Goal: Information Seeking & Learning: Learn about a topic

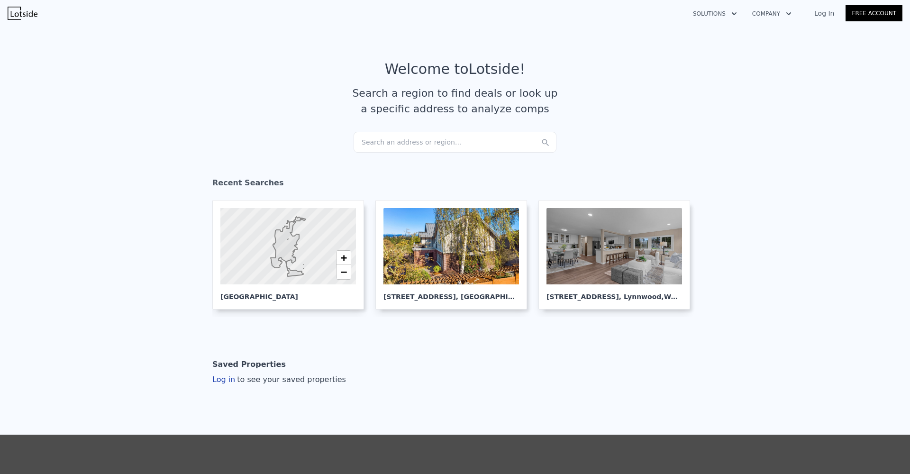
click at [383, 152] on section "Welcome to Lotside ! Search a region to find deals or look up a specific addres…" at bounding box center [455, 96] width 910 height 147
click at [385, 149] on div "Search an address or region..." at bounding box center [454, 142] width 203 height 21
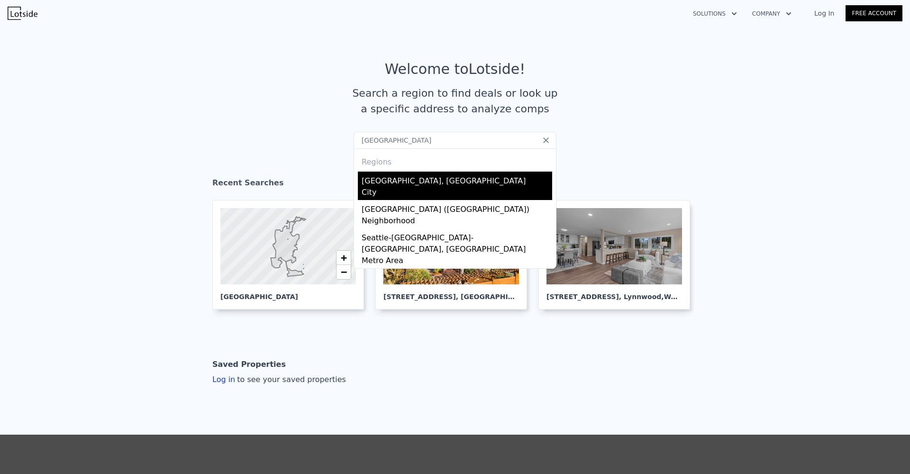
type input "[GEOGRAPHIC_DATA]"
click at [383, 191] on div "City" at bounding box center [456, 193] width 190 height 13
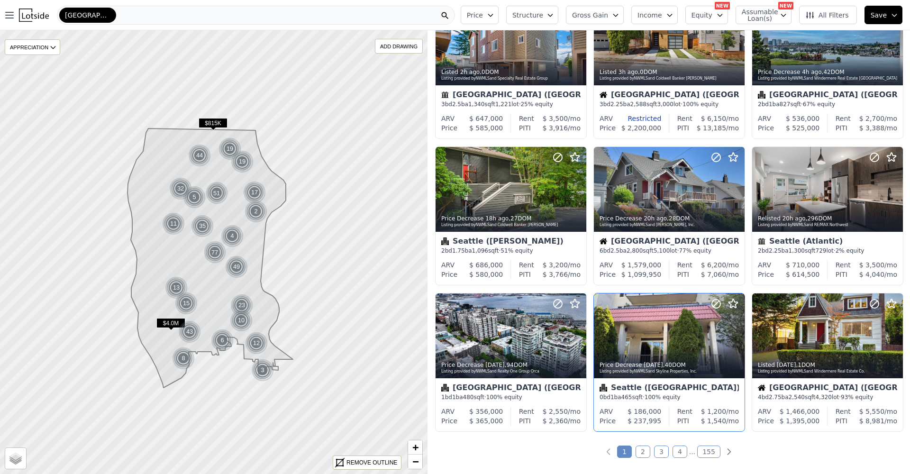
scroll to position [221, 0]
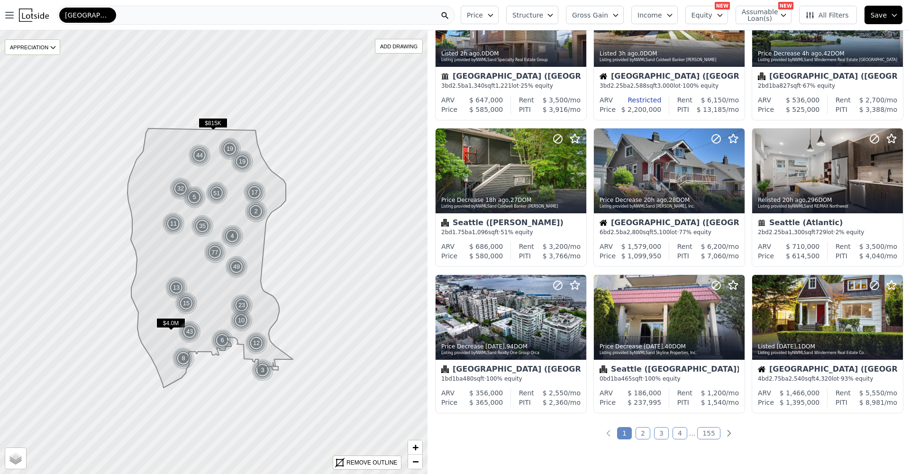
click at [639, 435] on link "2" at bounding box center [642, 433] width 15 height 12
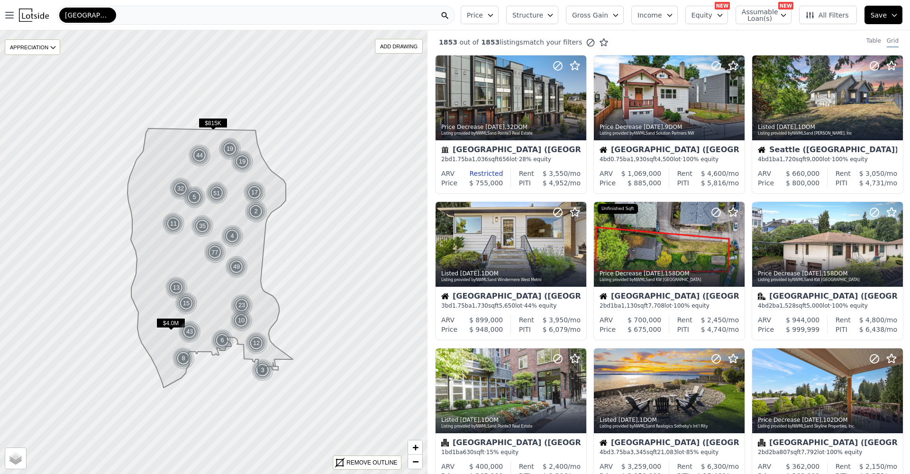
scroll to position [0, 0]
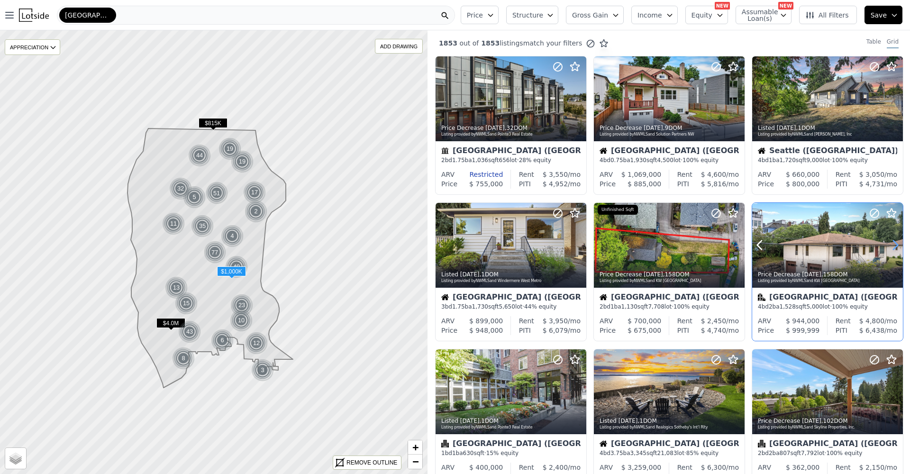
click at [893, 249] on icon at bounding box center [894, 244] width 15 height 15
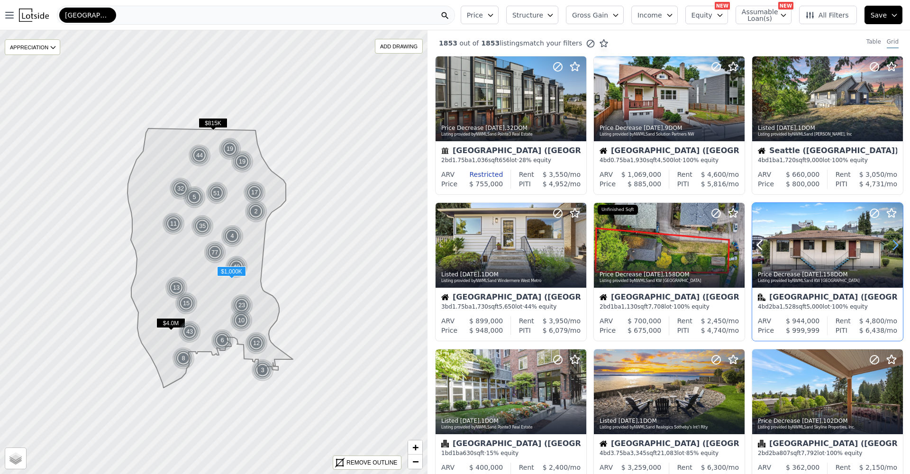
click at [893, 249] on icon at bounding box center [894, 244] width 15 height 15
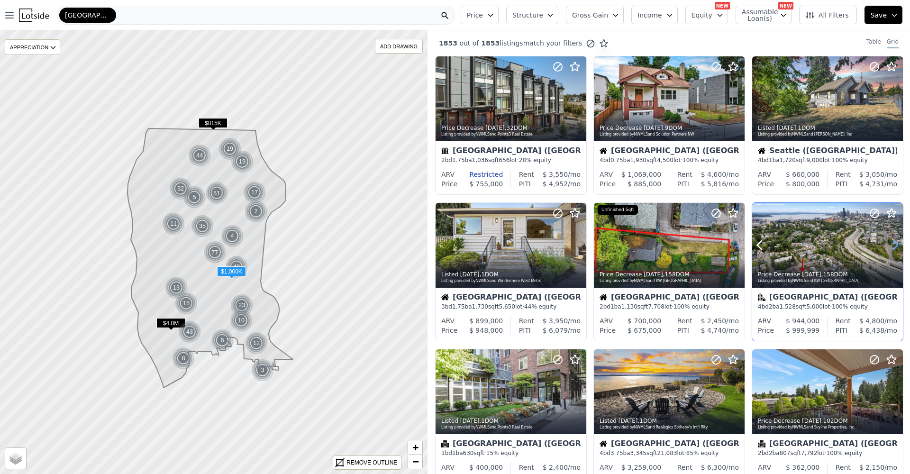
click at [893, 249] on icon at bounding box center [894, 244] width 15 height 15
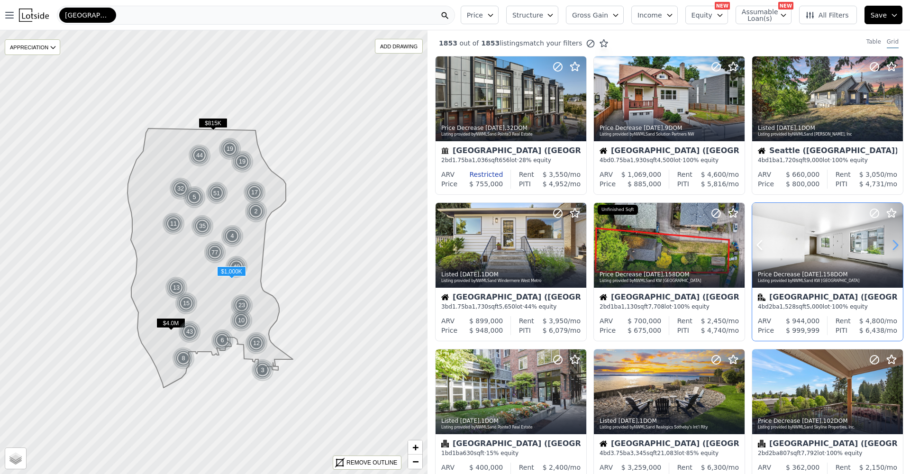
click at [892, 249] on icon at bounding box center [894, 244] width 15 height 15
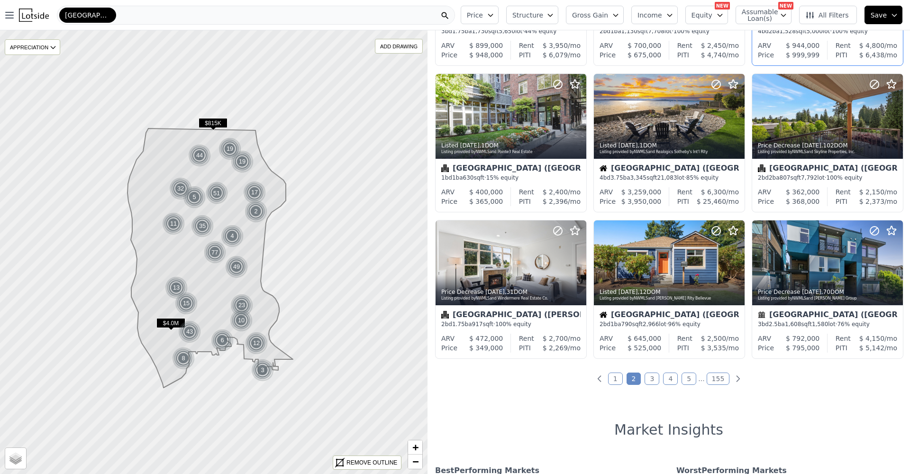
click at [650, 385] on link "3" at bounding box center [651, 378] width 15 height 12
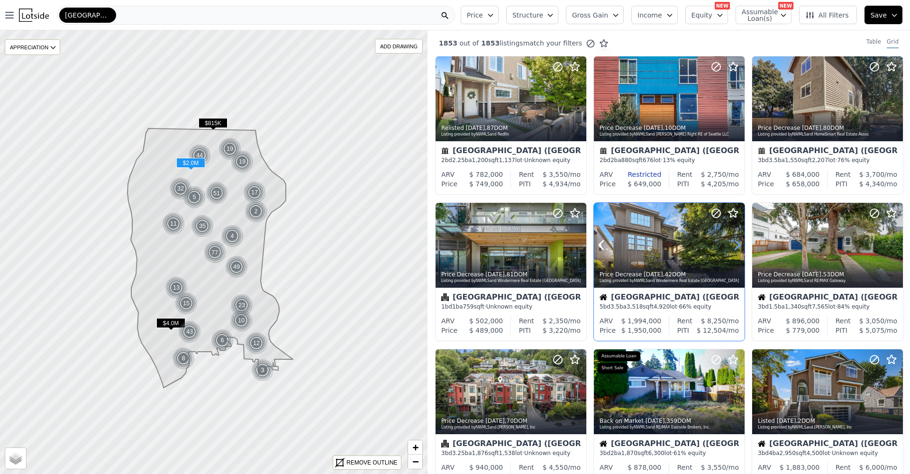
click at [736, 250] on icon at bounding box center [736, 244] width 15 height 15
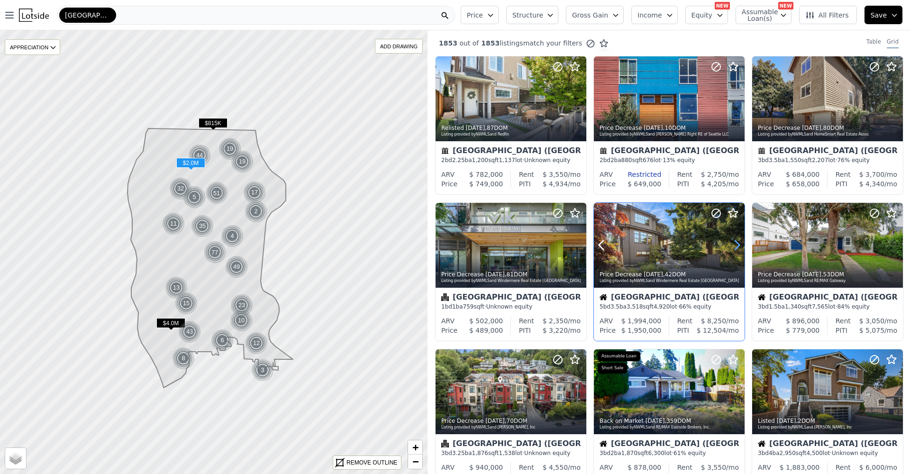
click at [736, 250] on icon at bounding box center [736, 244] width 15 height 15
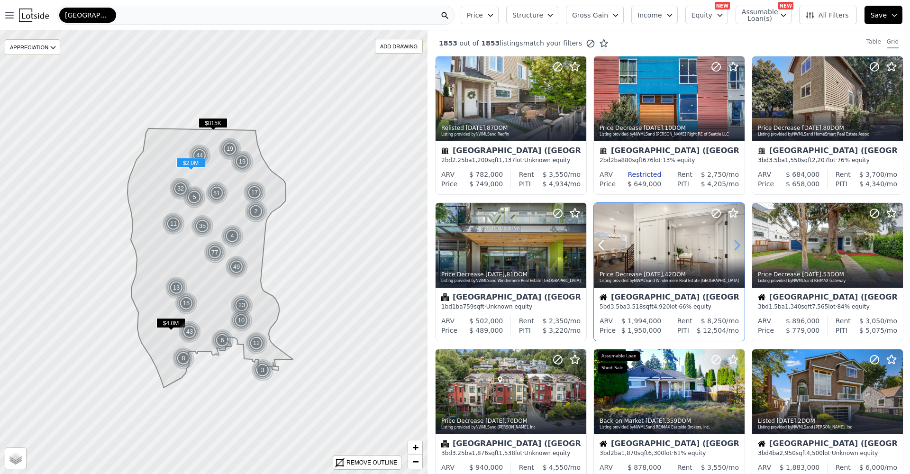
click at [736, 250] on icon at bounding box center [736, 244] width 15 height 15
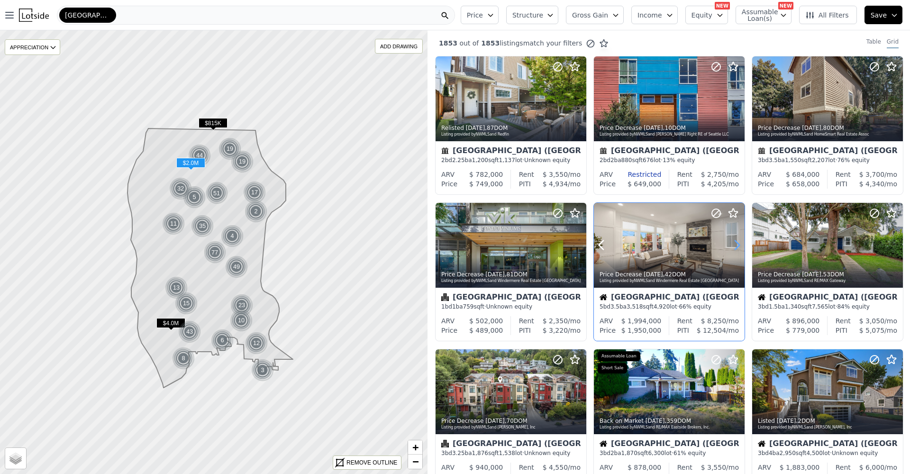
click at [736, 250] on icon at bounding box center [736, 244] width 15 height 15
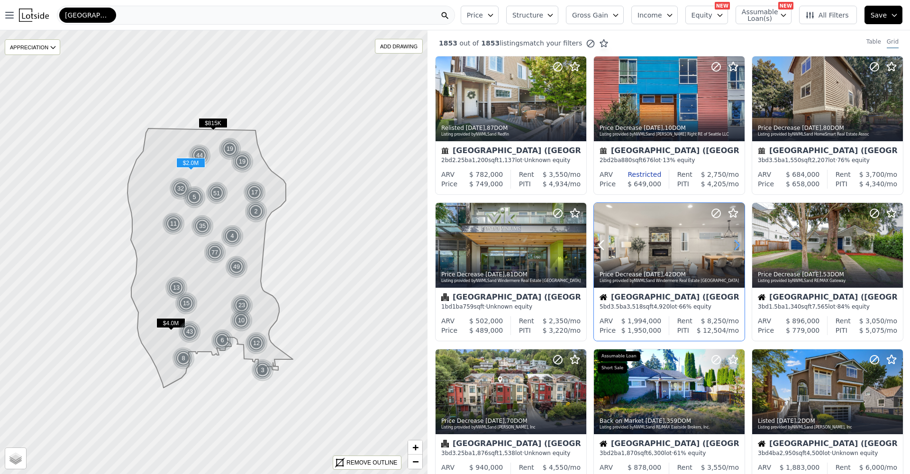
click at [736, 250] on icon at bounding box center [736, 244] width 15 height 15
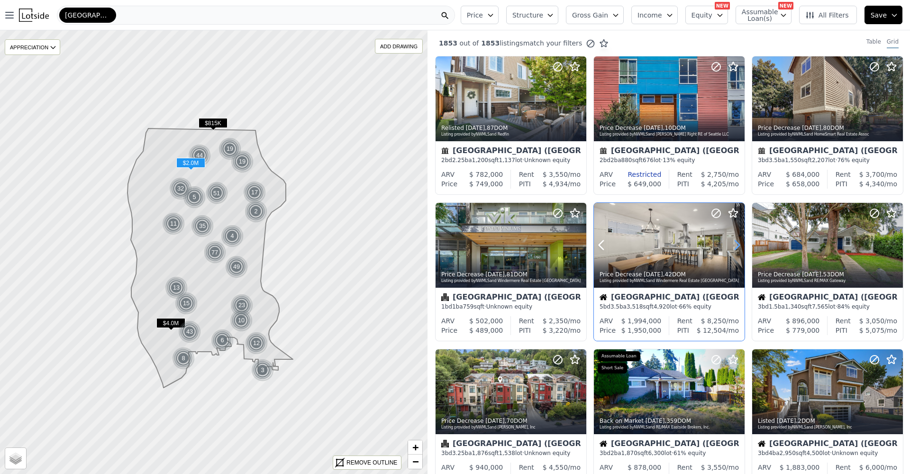
click at [736, 250] on icon at bounding box center [736, 244] width 15 height 15
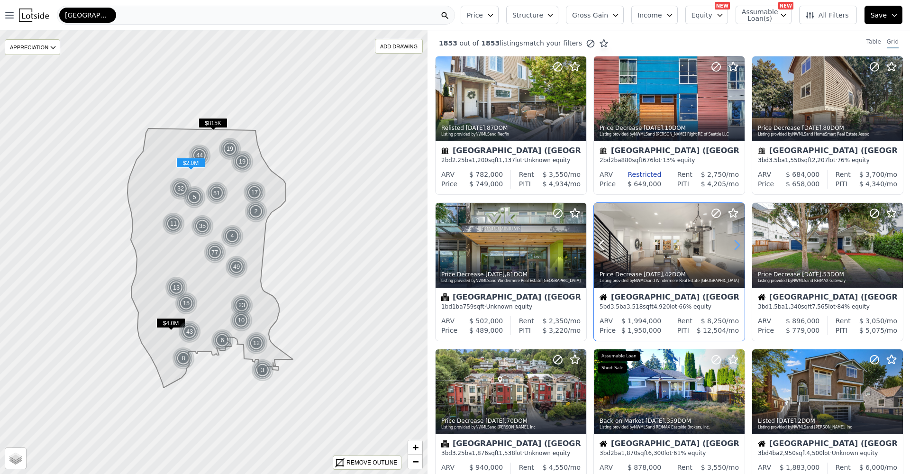
click at [736, 250] on icon at bounding box center [736, 244] width 15 height 15
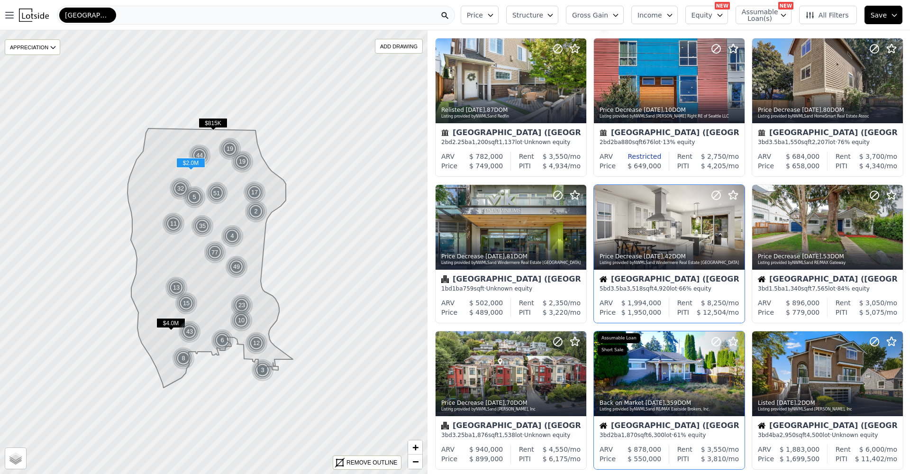
scroll to position [159, 0]
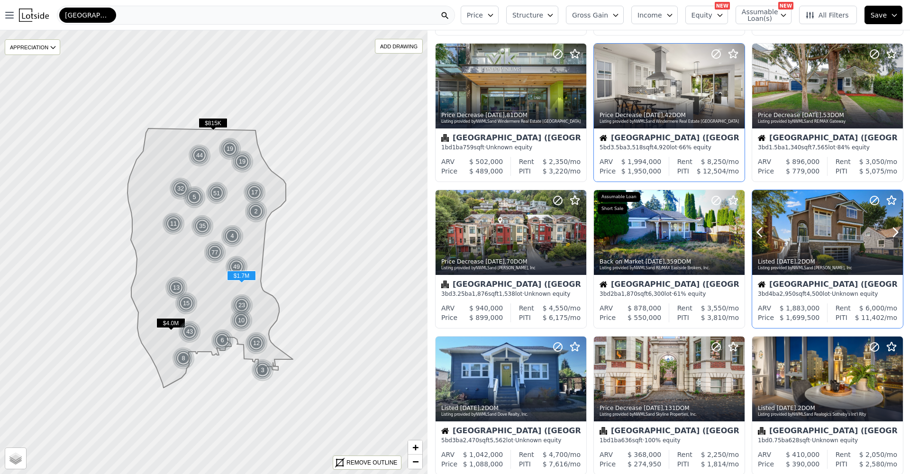
click at [812, 231] on div at bounding box center [827, 232] width 151 height 85
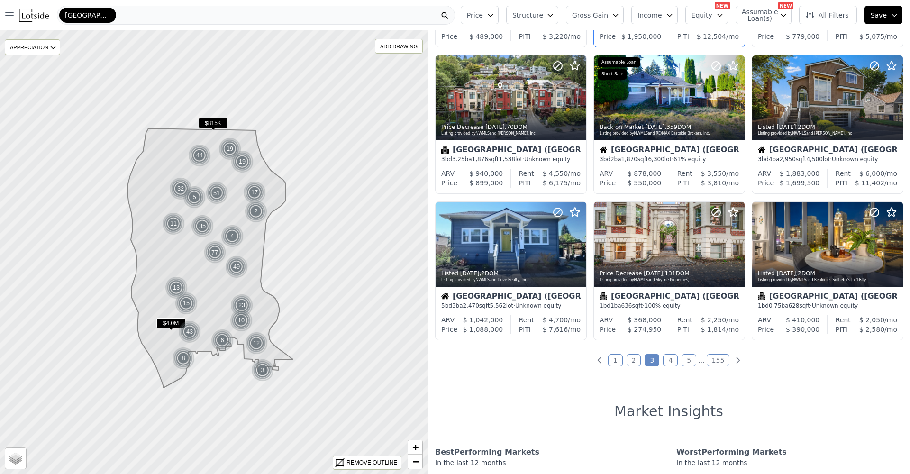
click at [663, 364] on link "4" at bounding box center [670, 360] width 15 height 12
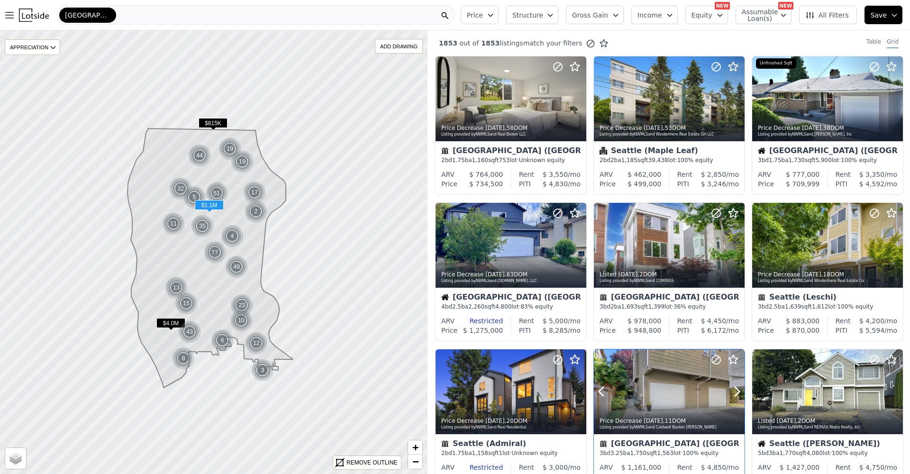
scroll to position [293, 0]
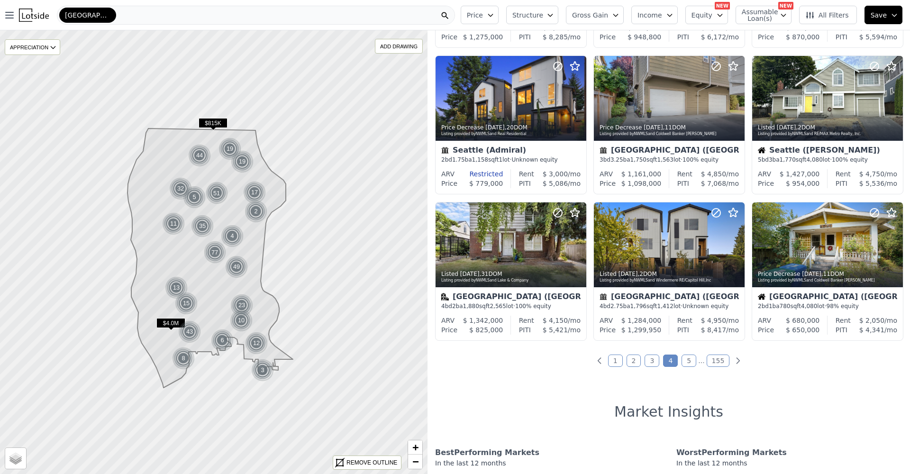
click at [685, 364] on link "5" at bounding box center [688, 360] width 15 height 12
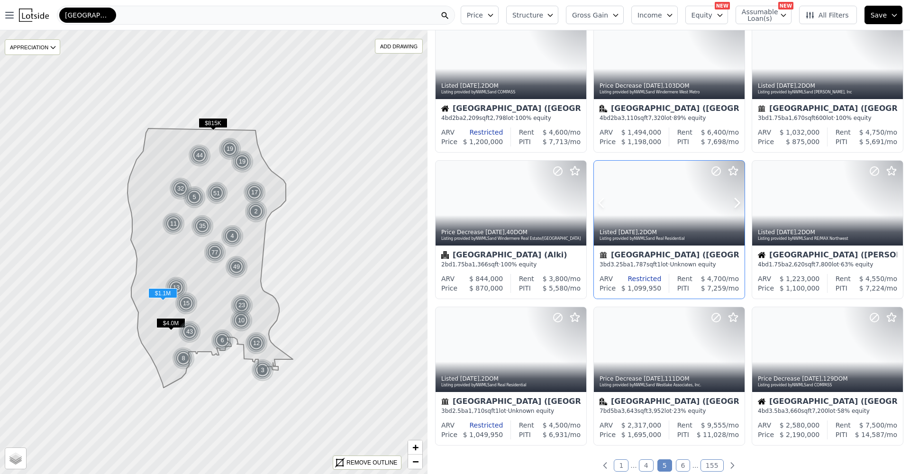
scroll to position [298, 0]
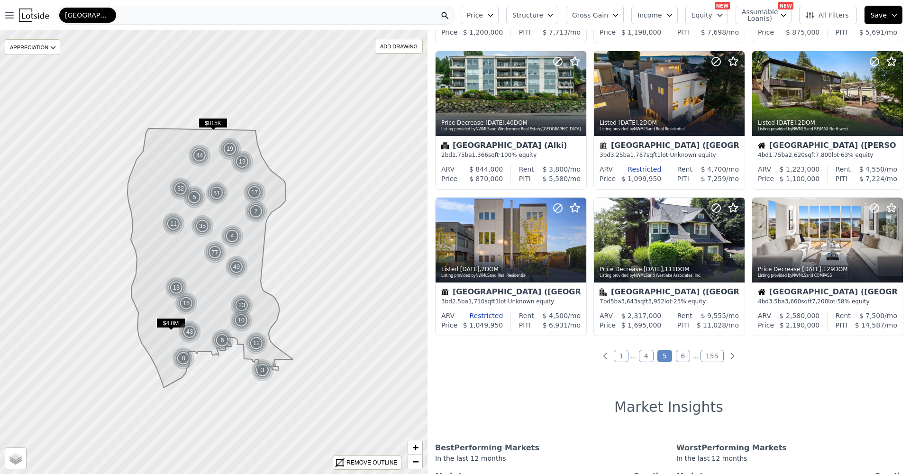
click at [682, 359] on link "6" at bounding box center [683, 356] width 15 height 12
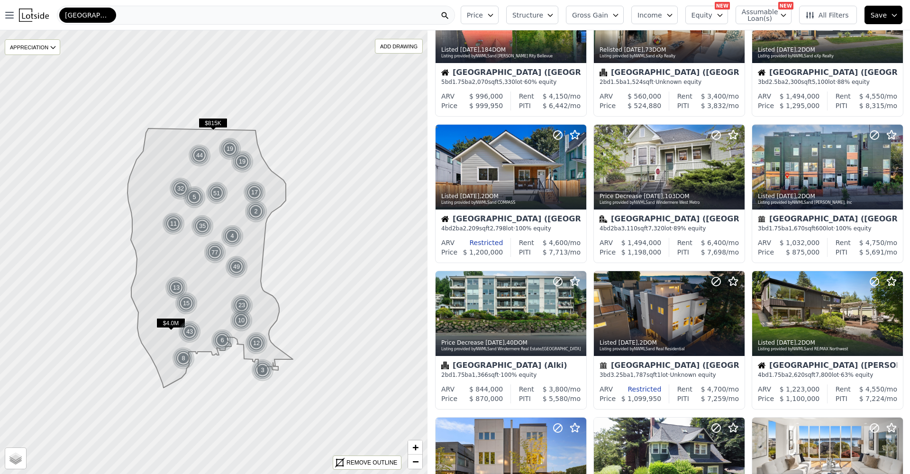
click at [682, 359] on div "1853 out of 1853 listings match your filters Table Grid Listed [DATE] , 184 DOM…" at bounding box center [668, 267] width 482 height 474
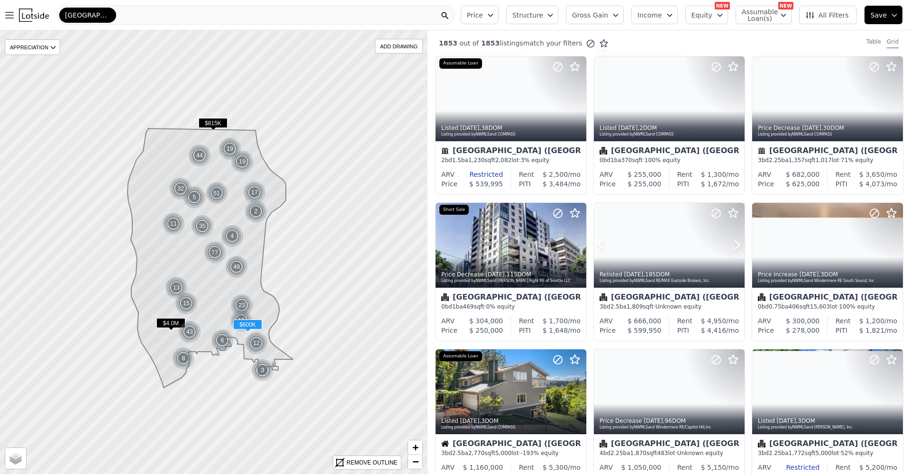
scroll to position [476, 0]
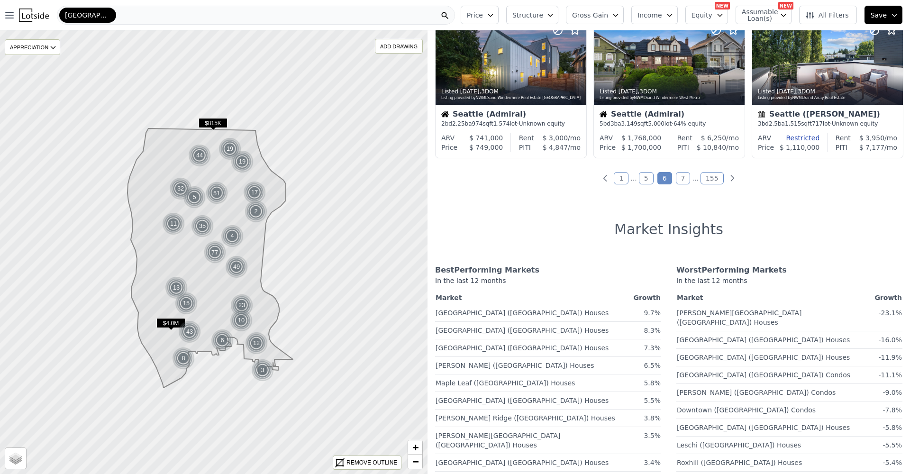
click at [645, 173] on div "1853 out of 1853 listings match your filters Table Grid Listed [DATE] , 38 DOM …" at bounding box center [668, 267] width 482 height 474
click at [644, 181] on link "5" at bounding box center [646, 178] width 15 height 12
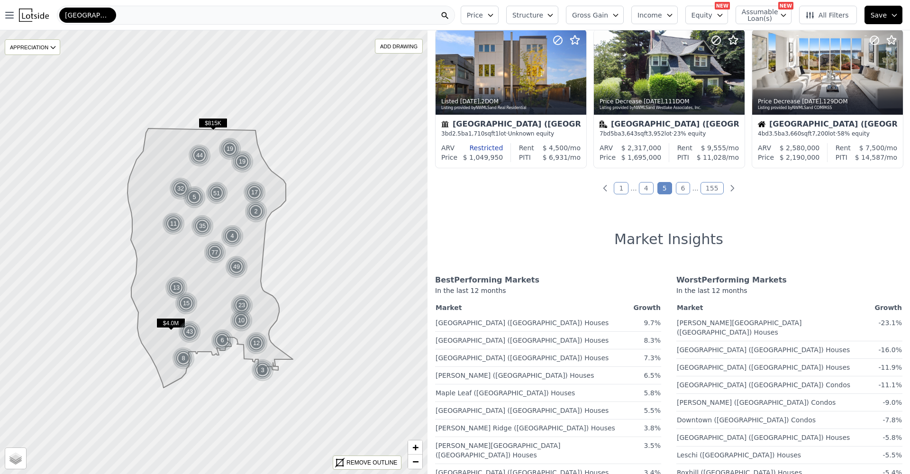
scroll to position [379, 0]
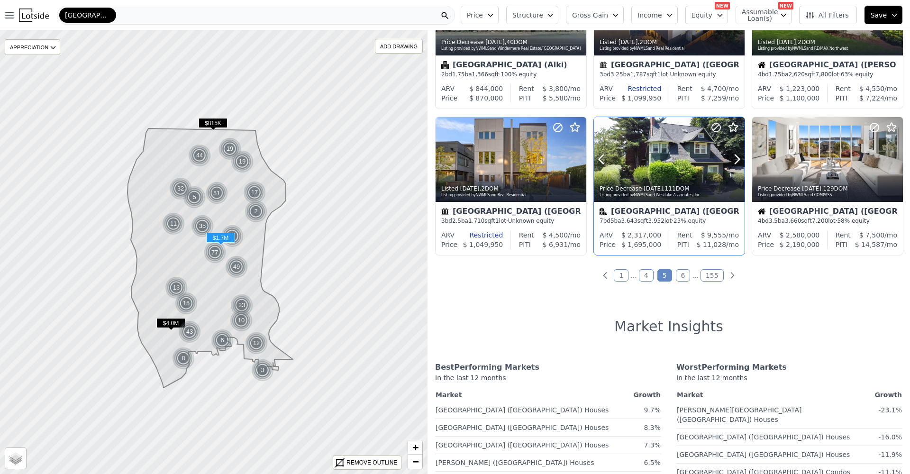
click at [685, 154] on div at bounding box center [714, 147] width 61 height 61
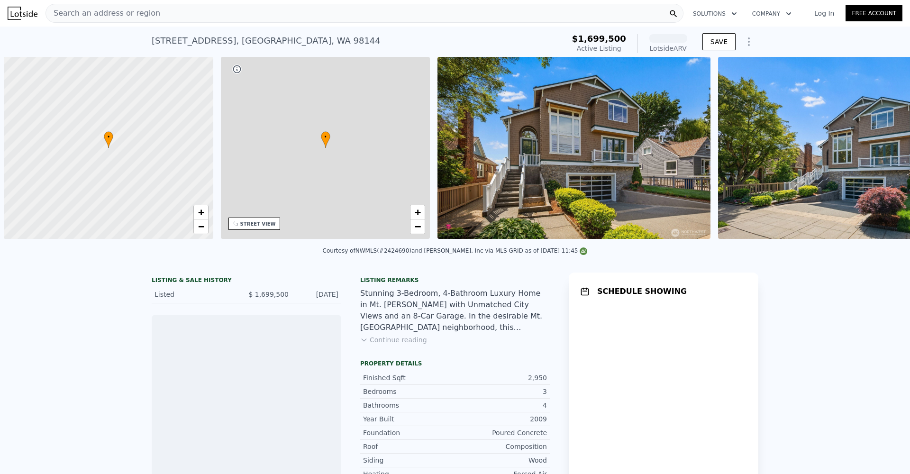
scroll to position [0, 4]
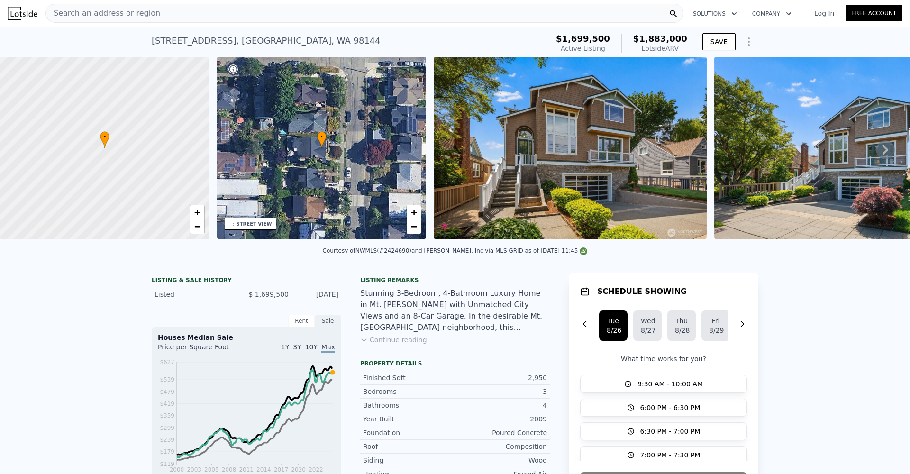
click at [559, 182] on img at bounding box center [569, 148] width 273 height 182
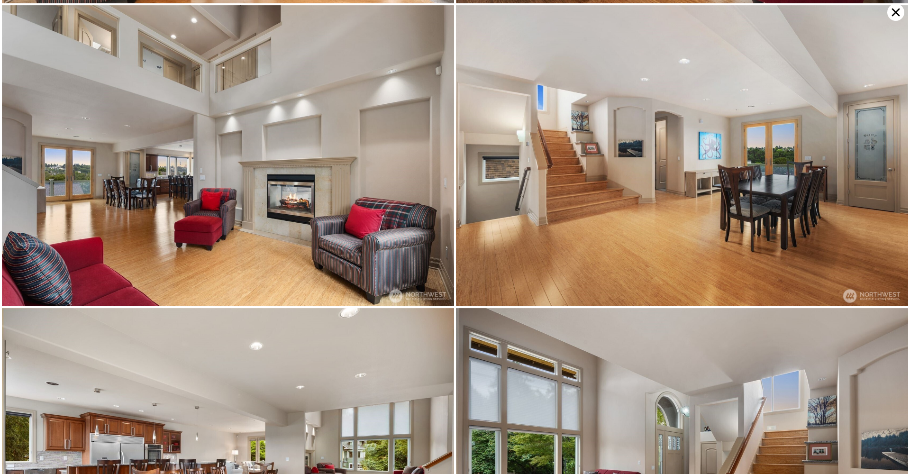
scroll to position [602, 0]
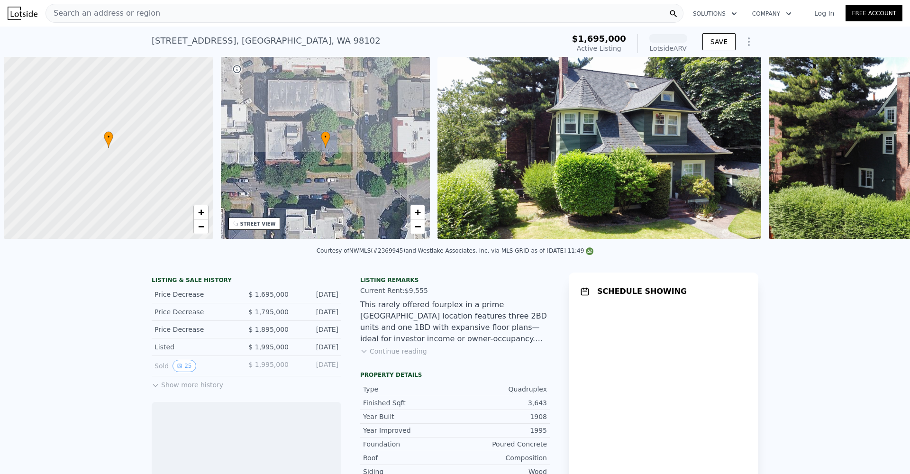
scroll to position [0, 4]
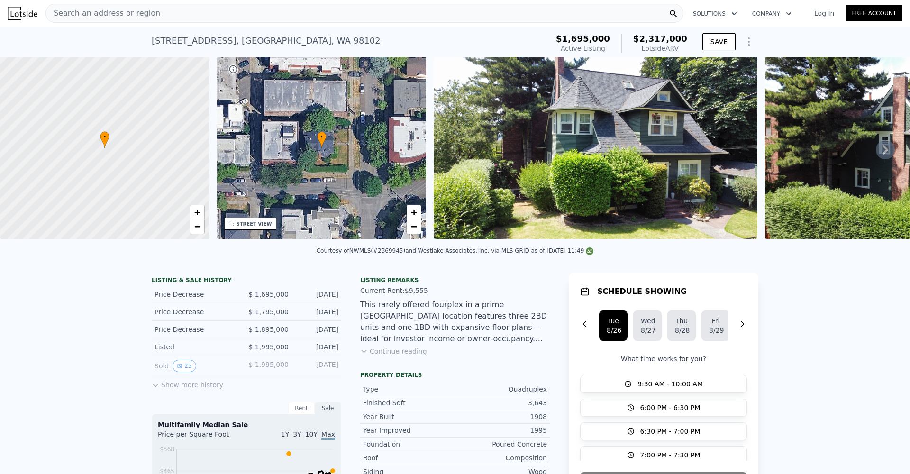
click at [604, 166] on img at bounding box center [595, 148] width 324 height 182
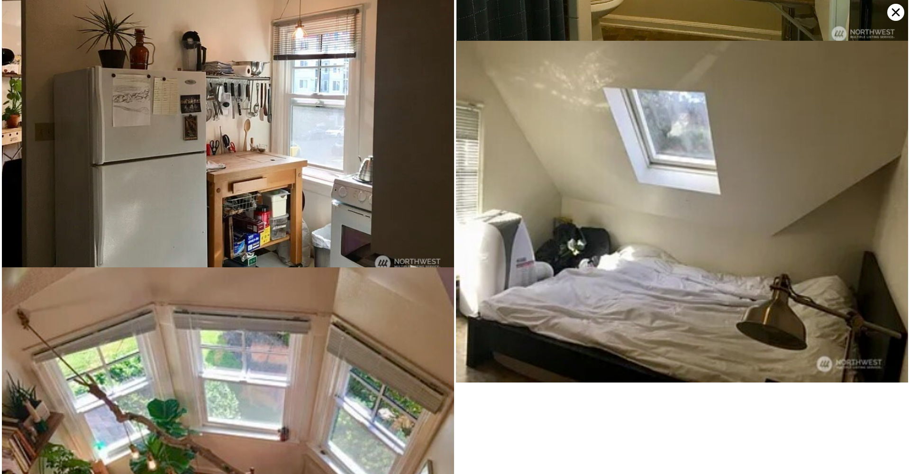
scroll to position [3426, 0]
